Goal: Task Accomplishment & Management: Manage account settings

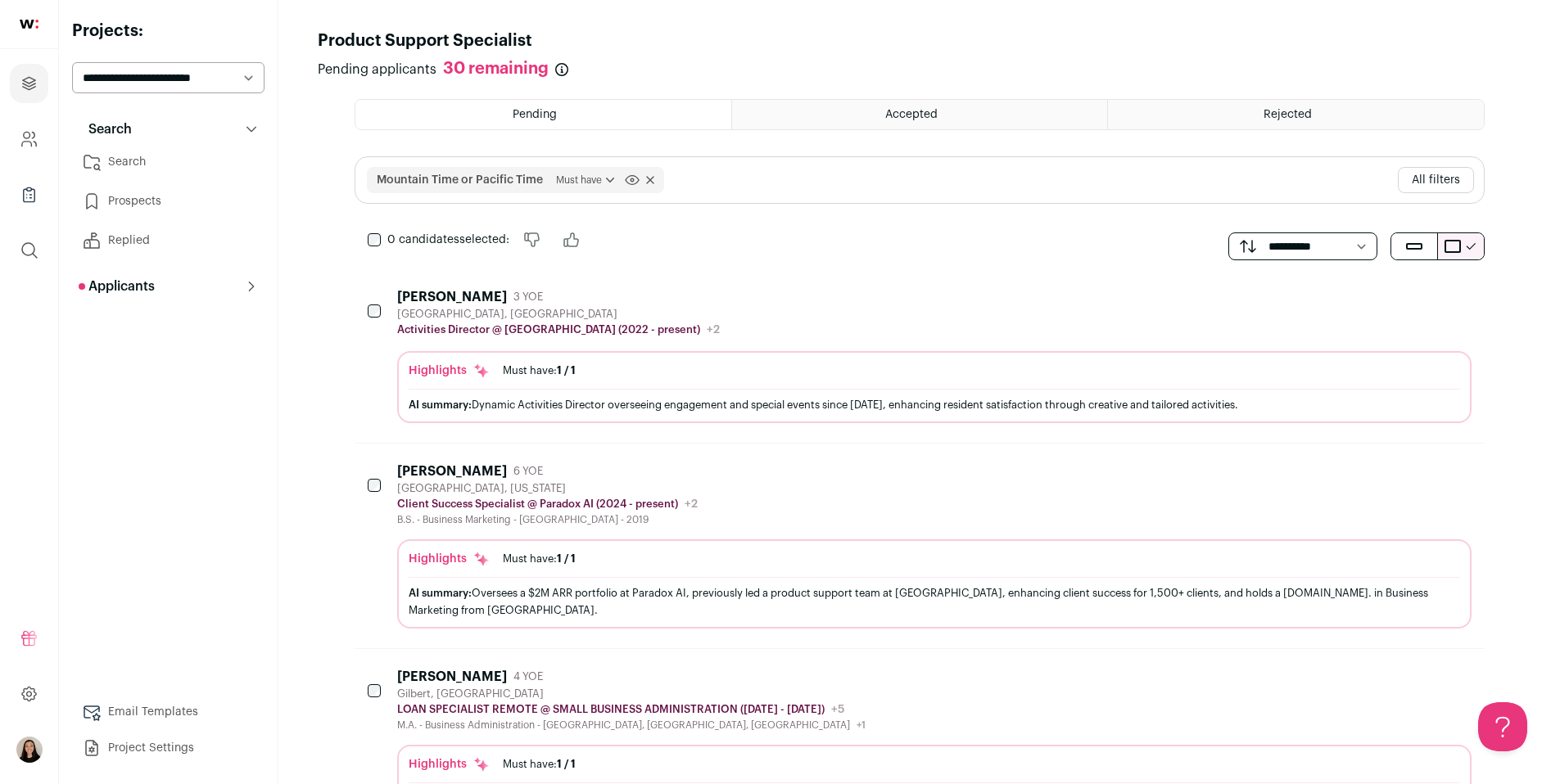
click at [135, 67] on select "**********" at bounding box center [168, 77] width 192 height 31
click at [153, 288] on p "Applicants" at bounding box center [117, 286] width 77 height 20
click at [237, 331] on link "Applicants 30" at bounding box center [168, 319] width 192 height 33
click at [659, 185] on span "Mountain Time or Pacific Time Must have [GEOGRAPHIC_DATA] to have Must have Cli…" at bounding box center [515, 179] width 298 height 26
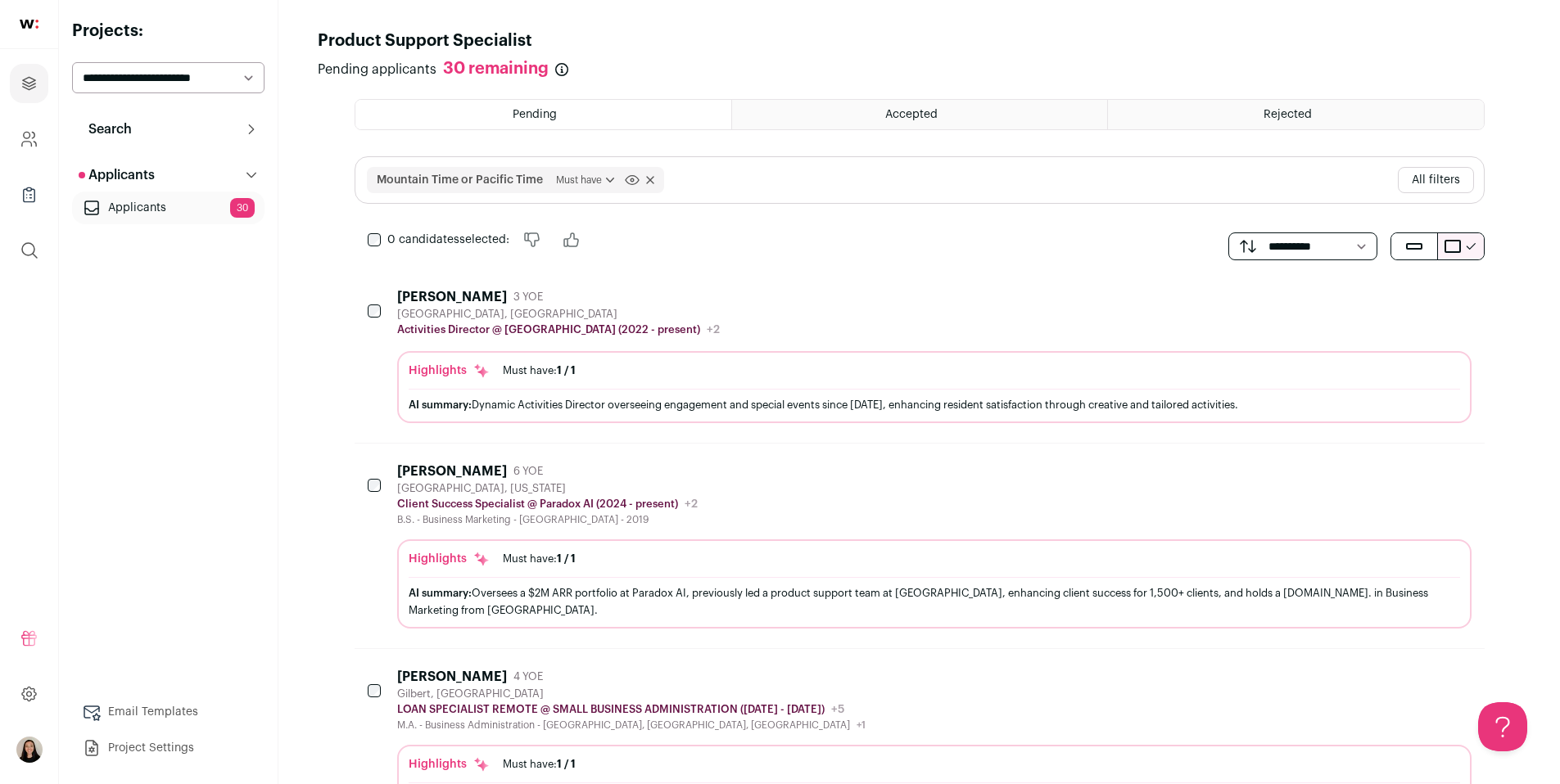
drag, startPoint x: 655, startPoint y: 178, endPoint x: 276, endPoint y: 99, distance: 387.1
click at [655, 178] on span "Mountain Time or Pacific Time Must have [GEOGRAPHIC_DATA] to have Must have Cli…" at bounding box center [515, 179] width 298 height 26
click at [214, 80] on select "**********" at bounding box center [168, 77] width 192 height 31
click at [175, 70] on select "**********" at bounding box center [168, 77] width 192 height 31
click at [31, 18] on link at bounding box center [29, 25] width 58 height 49
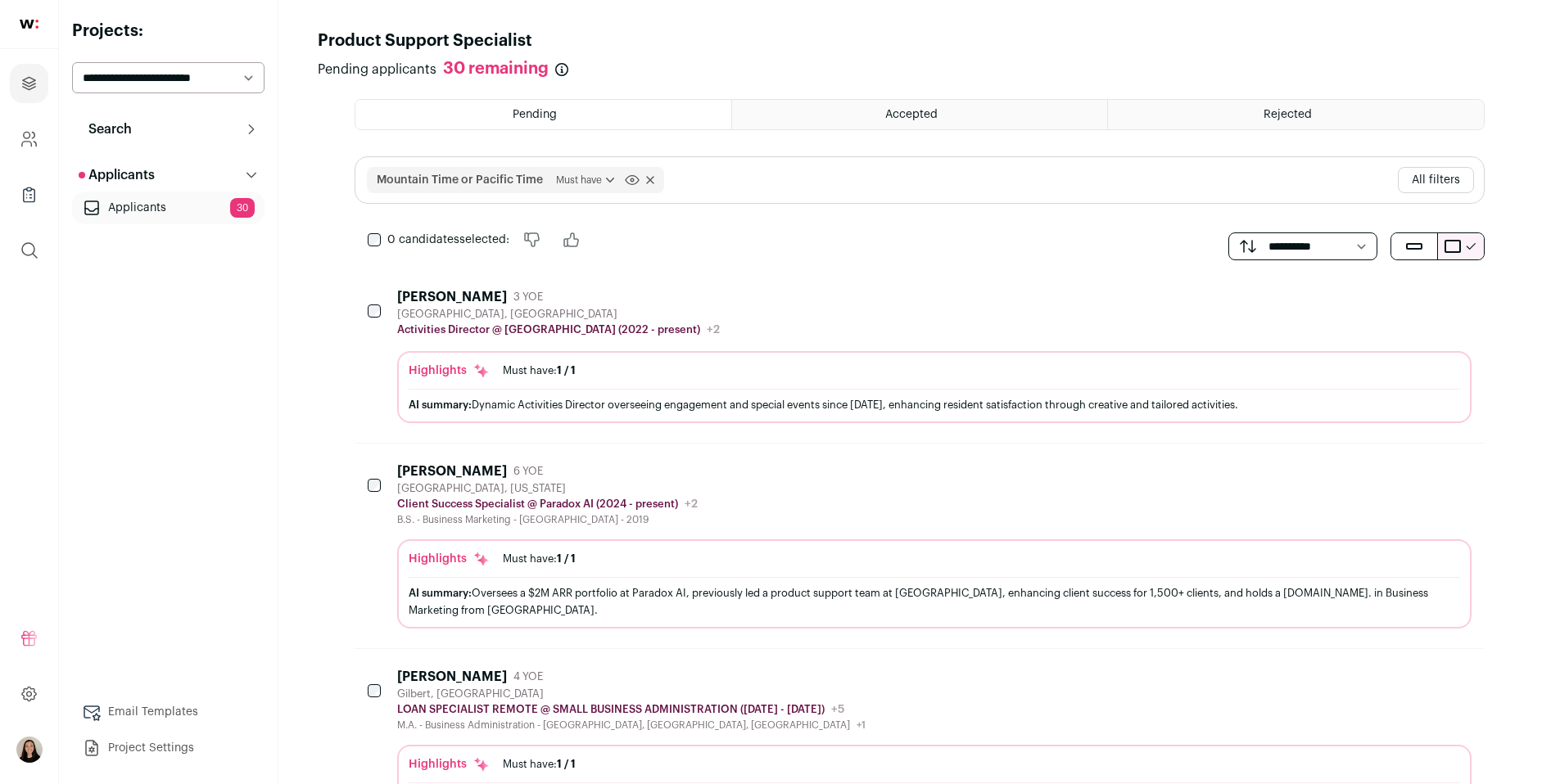
click at [30, 26] on img at bounding box center [29, 24] width 19 height 9
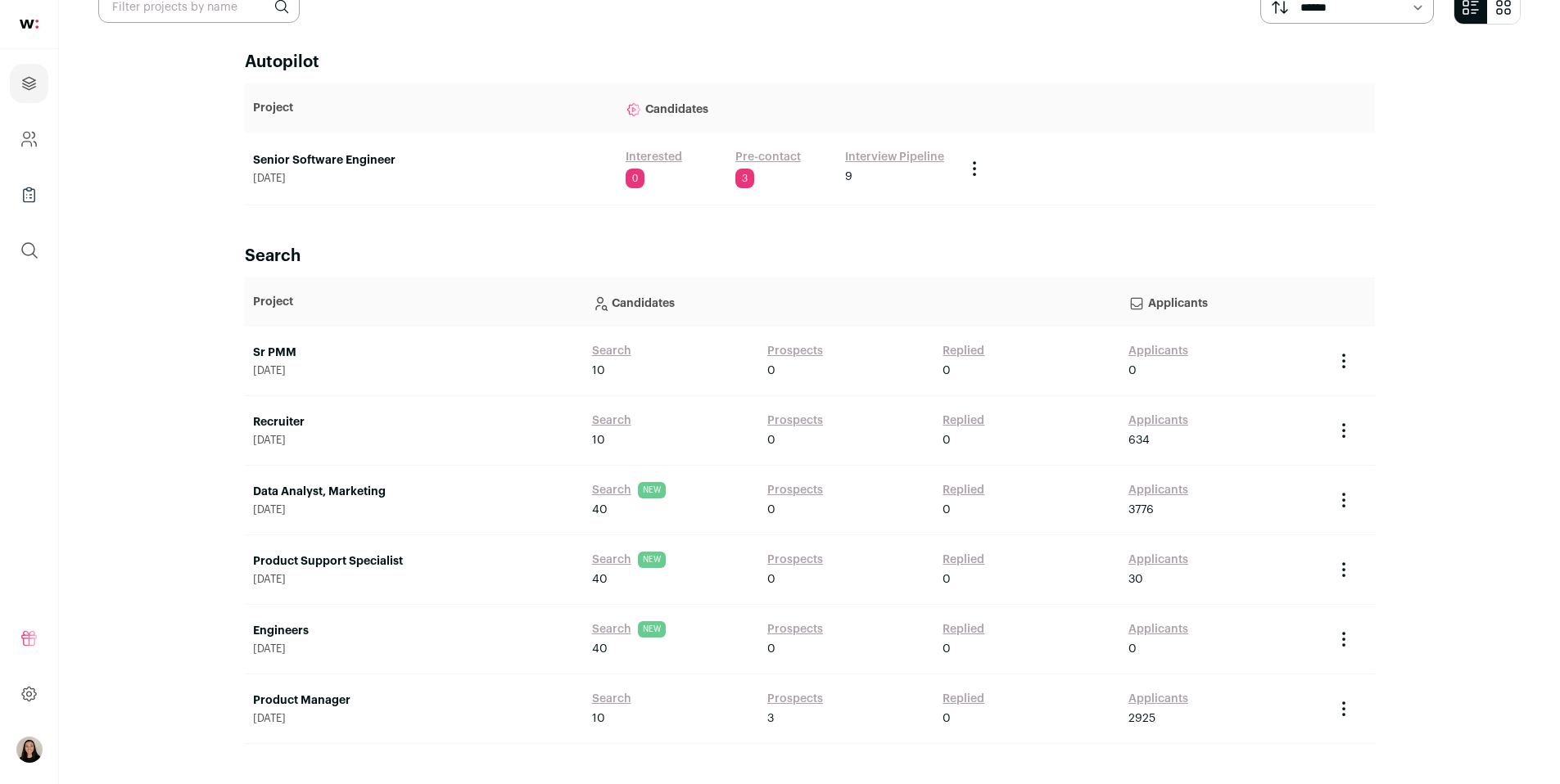
scroll to position [116, 0]
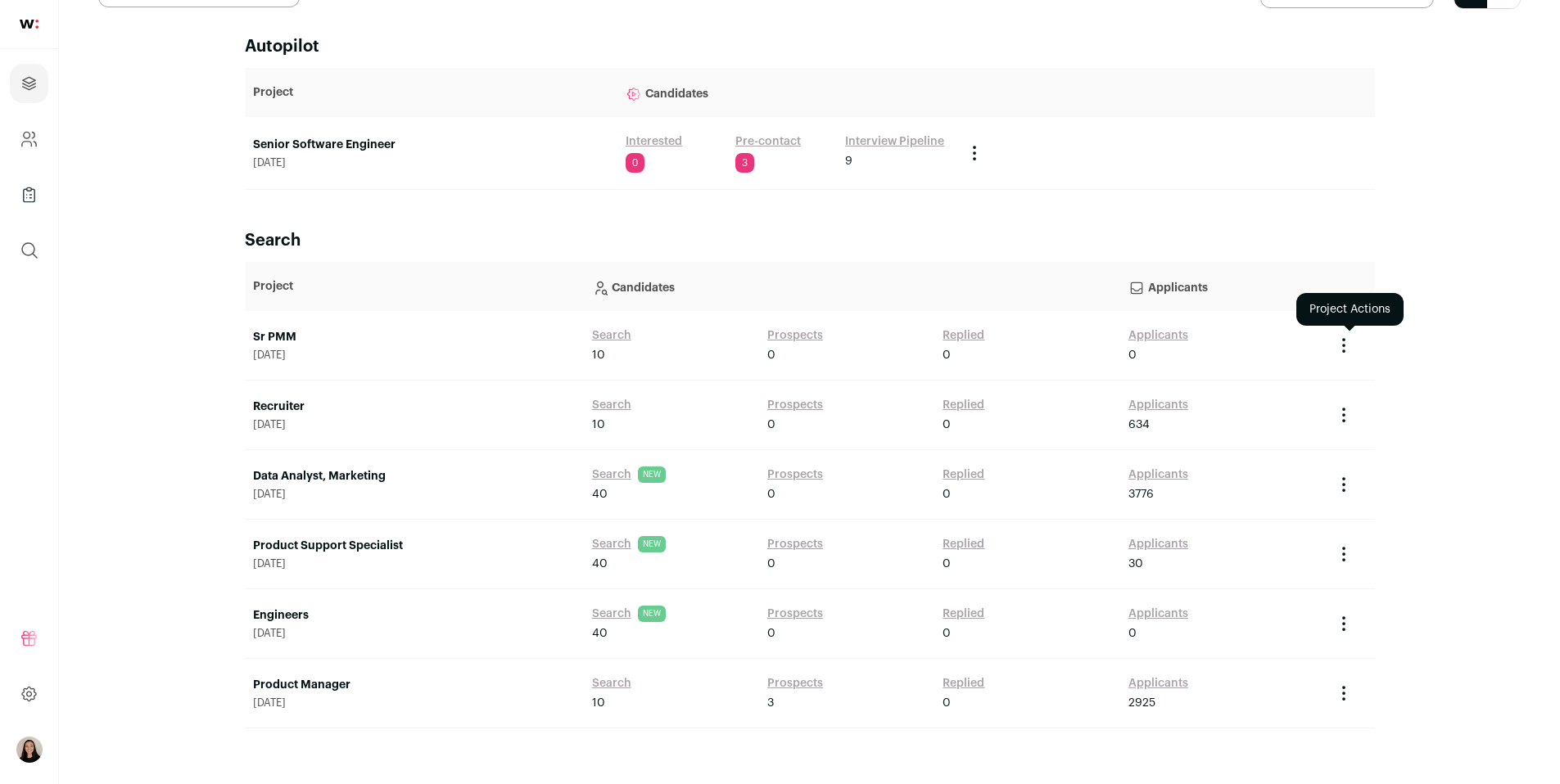
click at [1343, 340] on icon "Project Actions" at bounding box center [1344, 340] width 2 height 2
click at [1321, 380] on button "Archive Project" at bounding box center [1313, 378] width 78 height 13
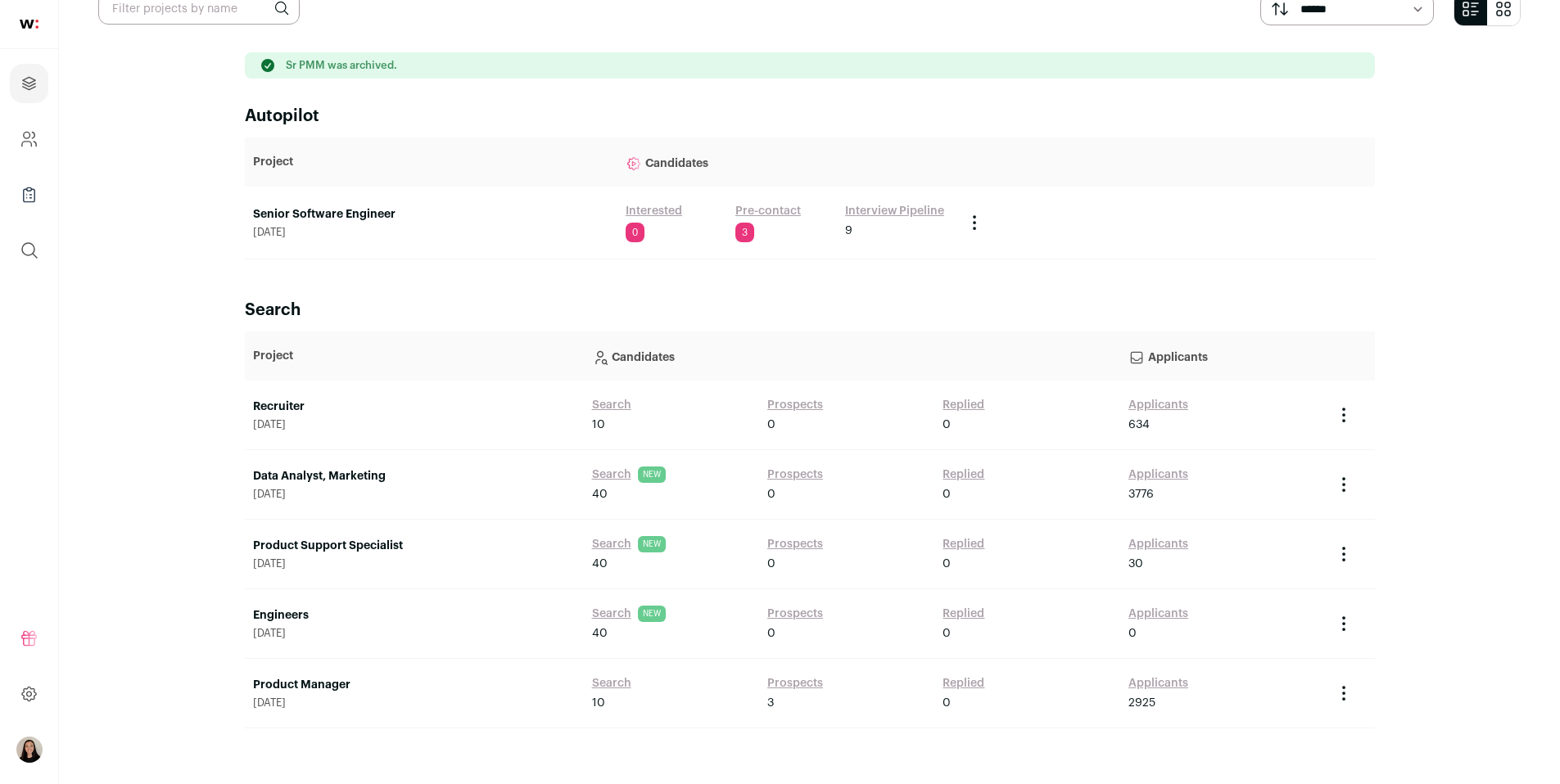
scroll to position [99, 0]
click at [1343, 550] on icon "Project Actions" at bounding box center [1344, 554] width 20 height 20
click at [1334, 589] on button "Archive Project" at bounding box center [1313, 588] width 78 height 13
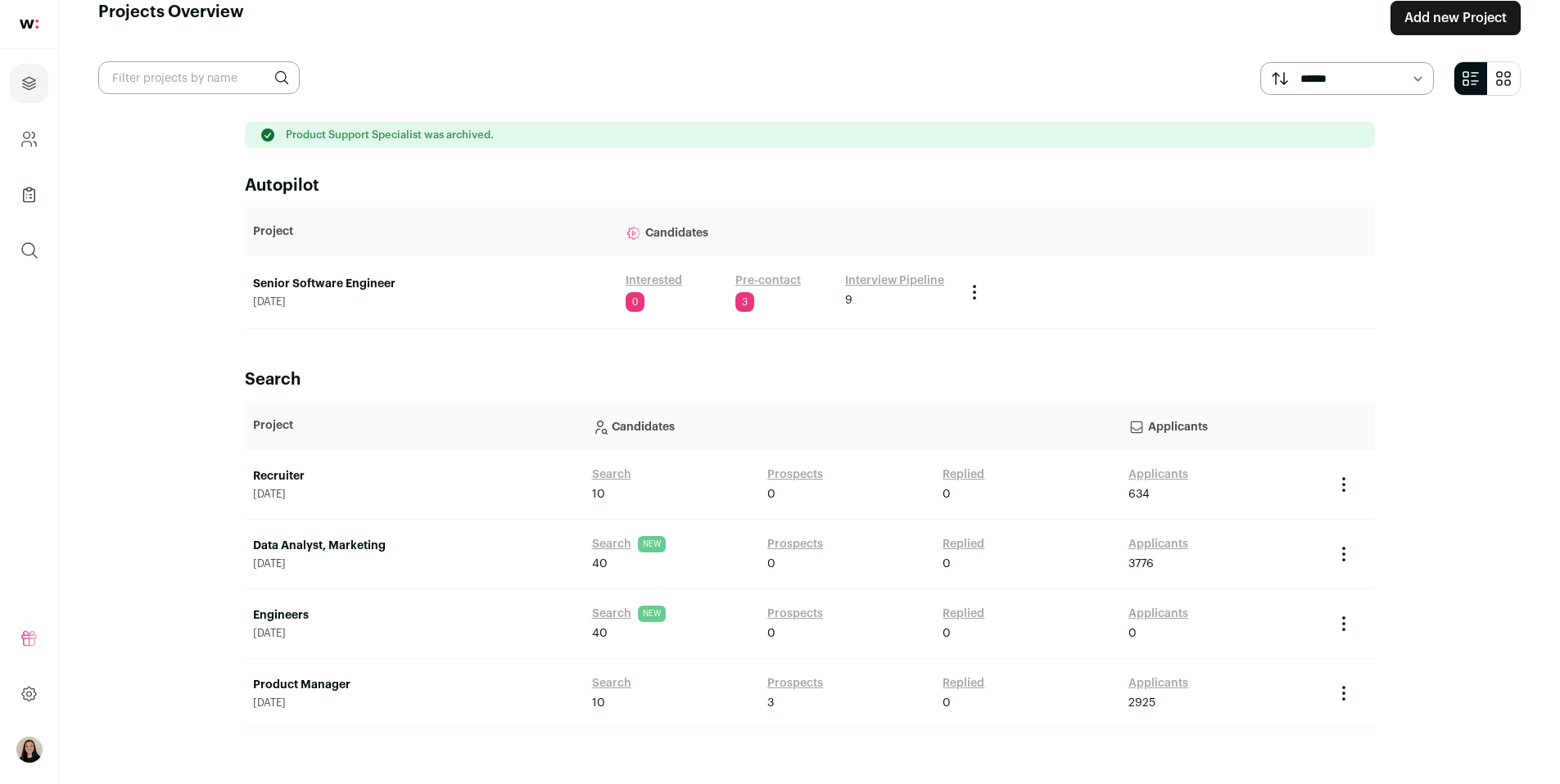
click at [271, 480] on link "Recruiter" at bounding box center [414, 476] width 322 height 16
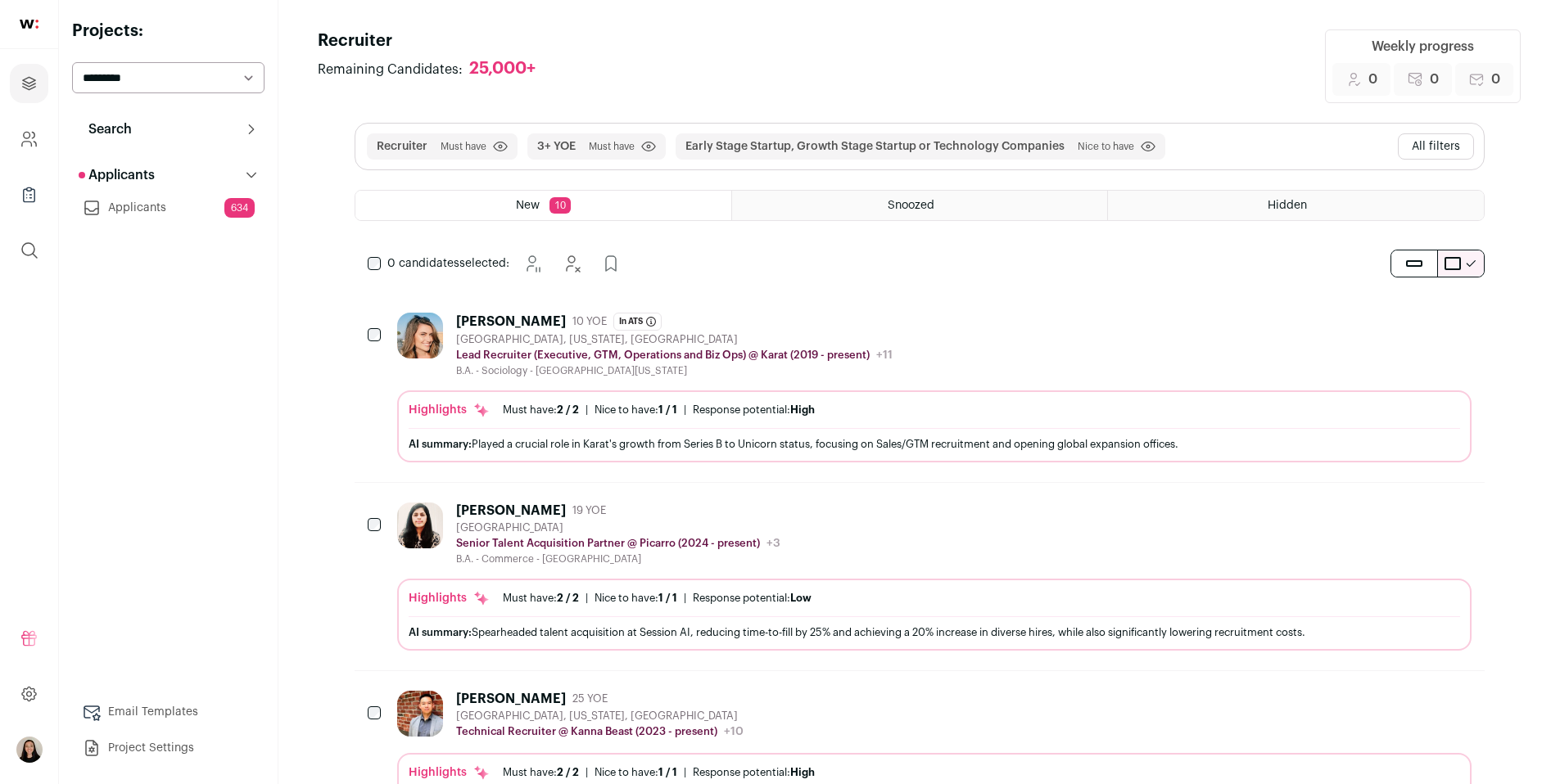
click at [193, 219] on link "Applicants 634" at bounding box center [168, 207] width 192 height 33
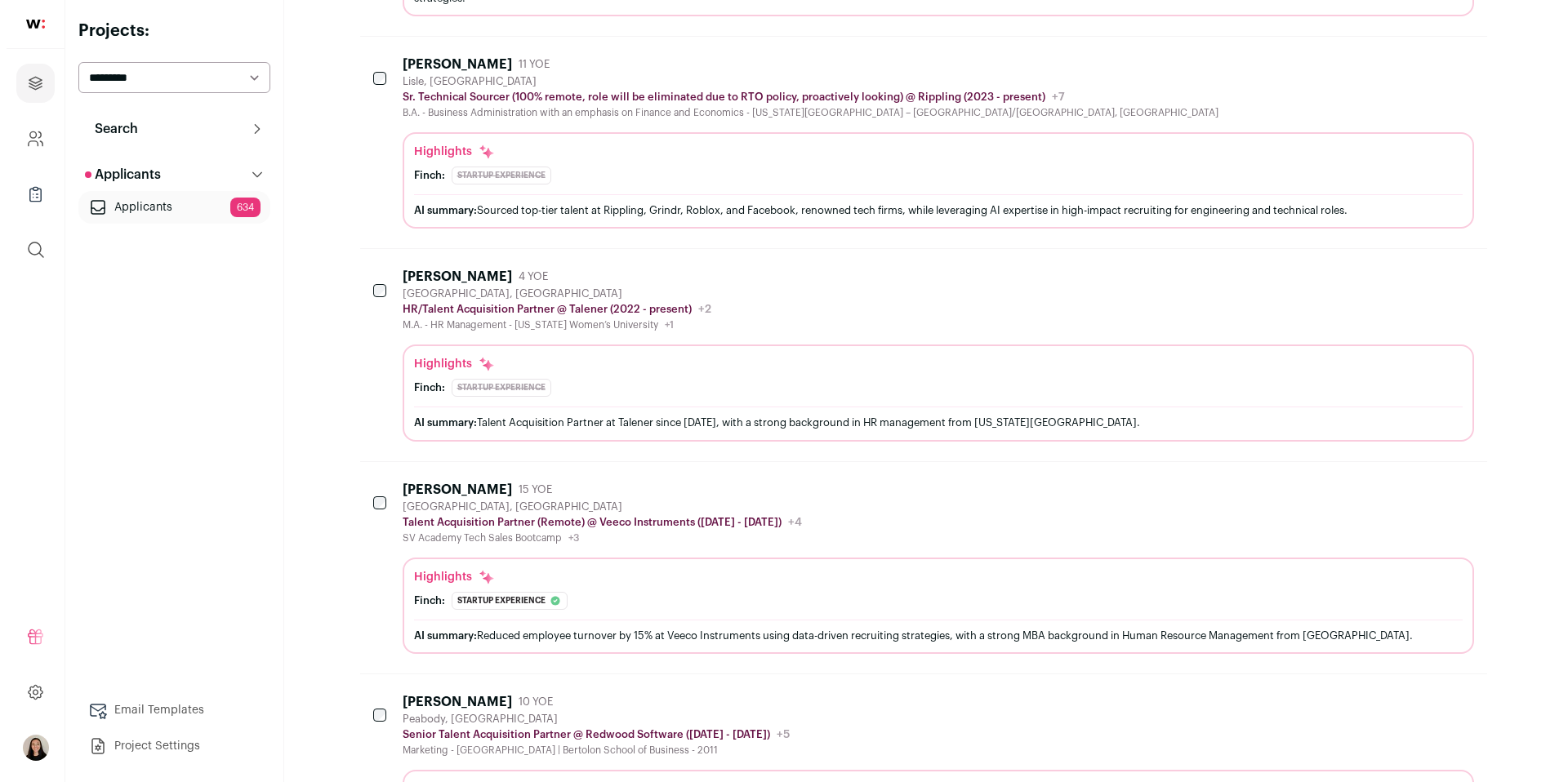
scroll to position [326, 0]
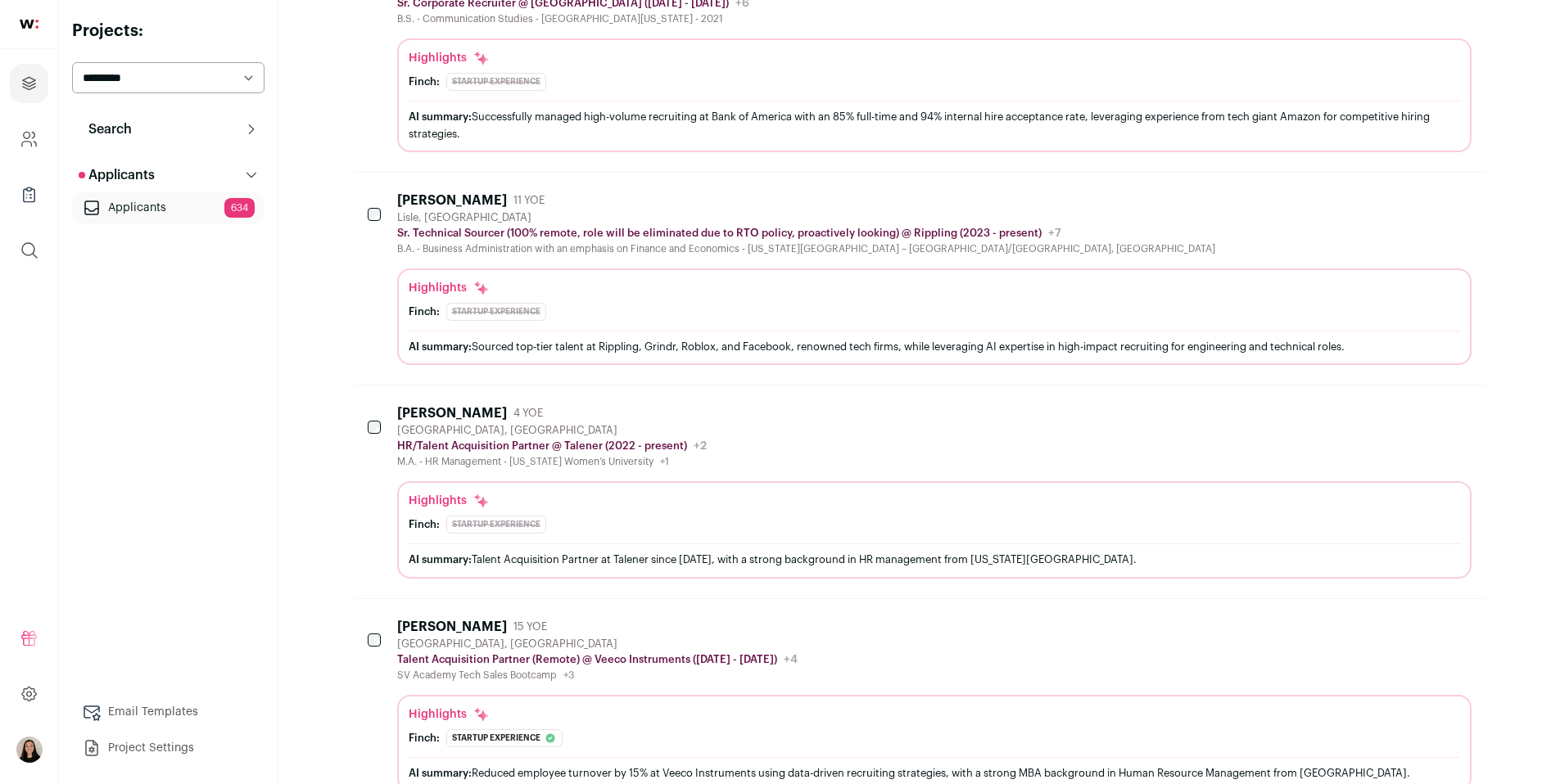
click at [882, 341] on div "AI summary: Sourced top-tier talent at Rippling, Grindr, Roblox, and Facebook, …" at bounding box center [934, 347] width 1051 height 17
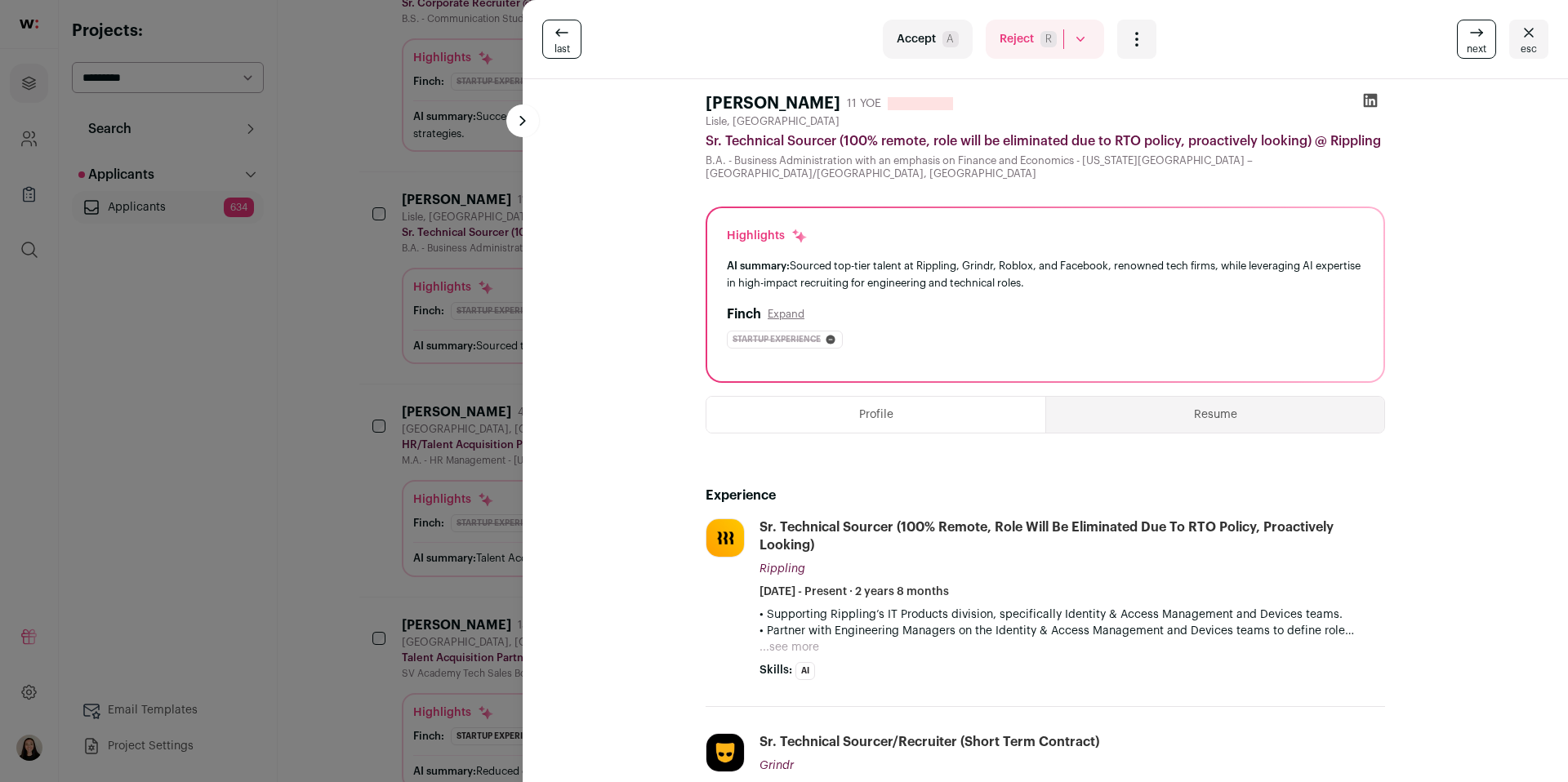
scroll to position [0, 0]
click at [1221, 410] on button "Resume" at bounding box center [1214, 415] width 338 height 36
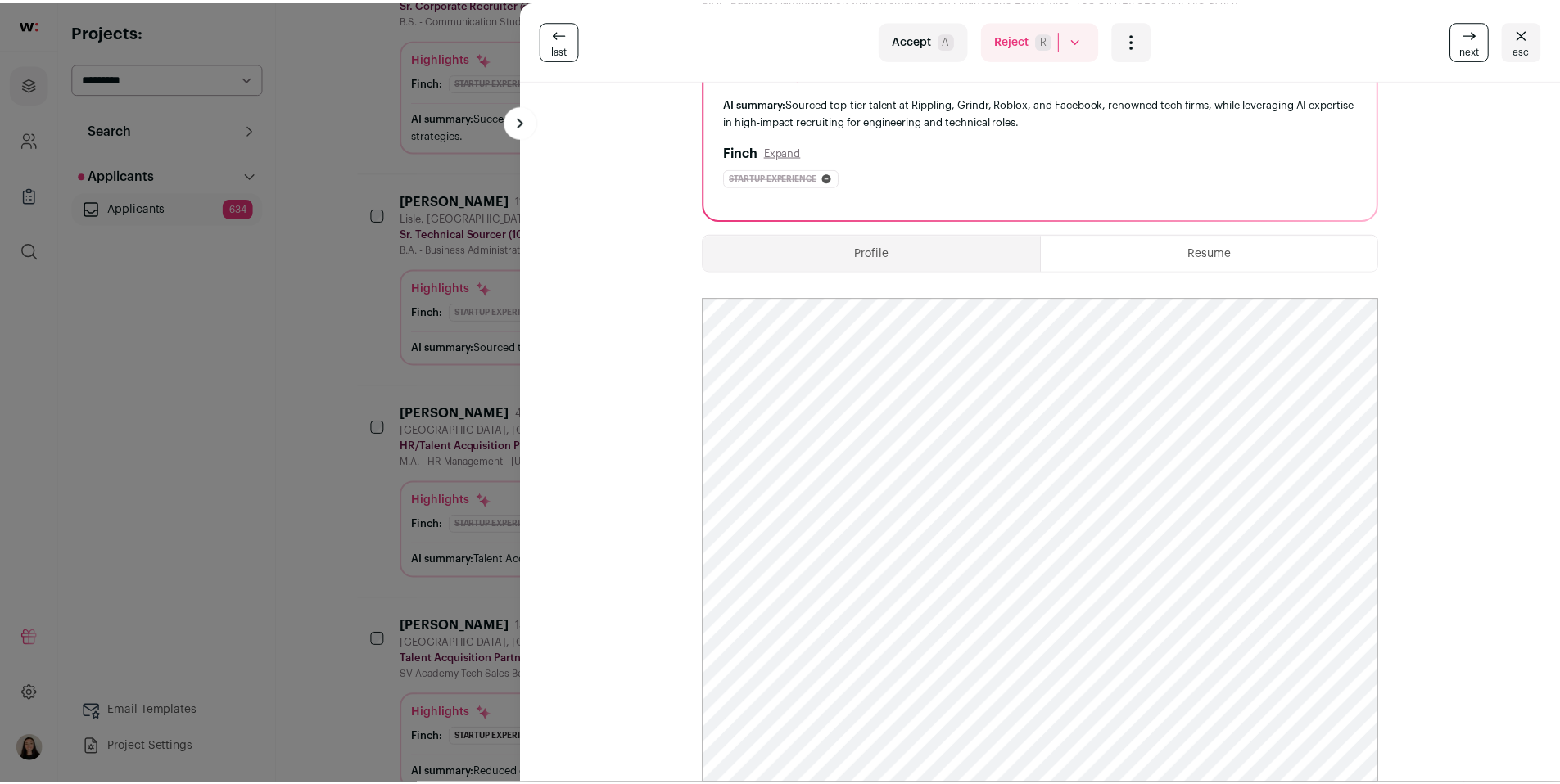
scroll to position [165, 0]
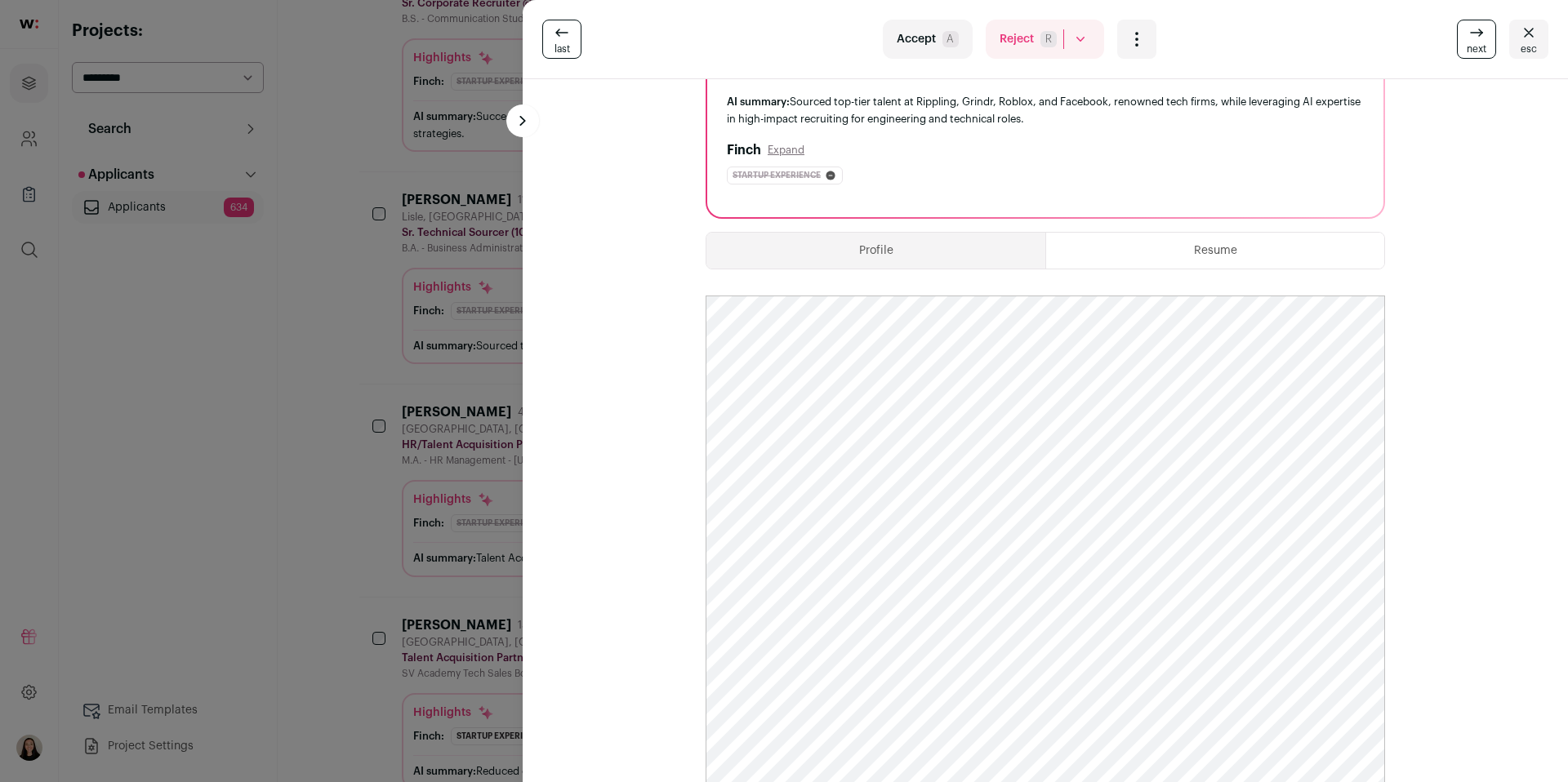
drag, startPoint x: 371, startPoint y: 196, endPoint x: 365, endPoint y: 1, distance: 195.1
click at [371, 195] on div "last Accept A Reject R Rejected by candidate Not Interested after Outreach 0 Ac…" at bounding box center [784, 391] width 1568 height 782
